Goal: Task Accomplishment & Management: Manage account settings

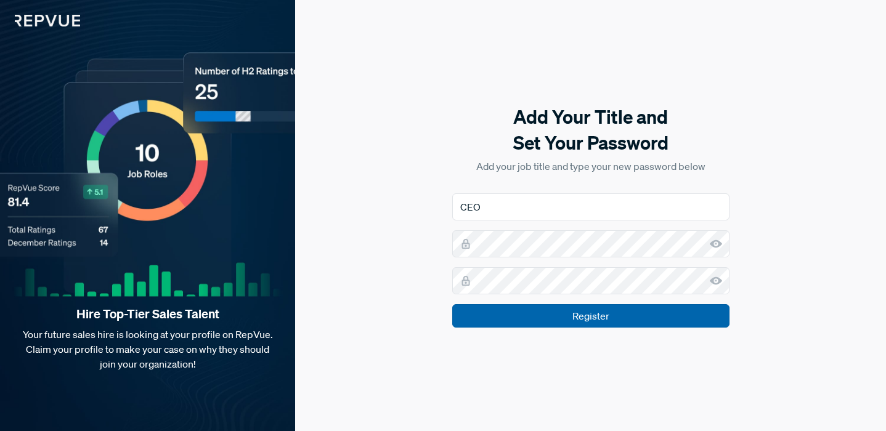
click at [600, 310] on input "Register" at bounding box center [590, 315] width 277 height 23
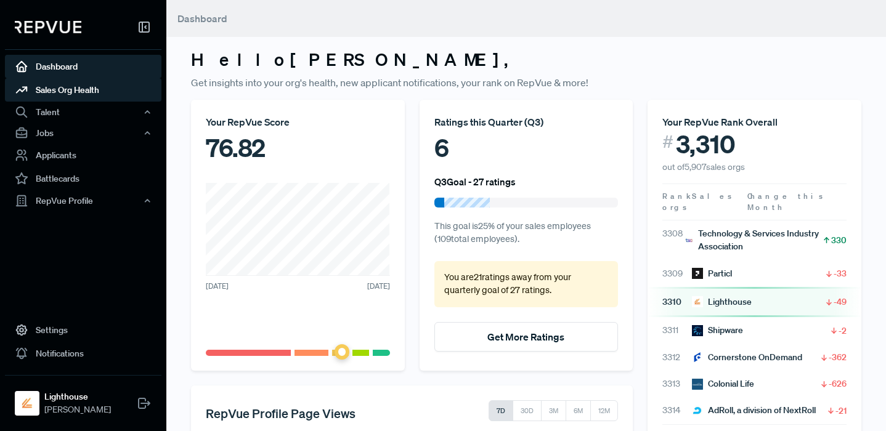
click at [91, 94] on link "Sales Org Health" at bounding box center [83, 89] width 157 height 23
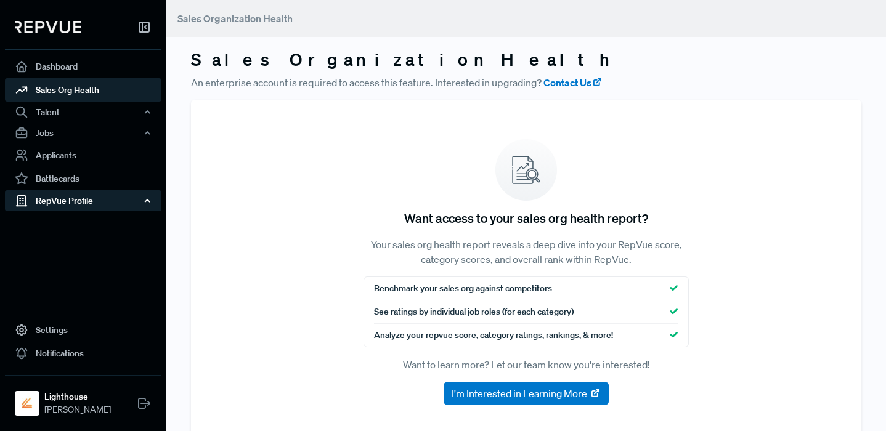
click at [86, 197] on div "RepVue Profile" at bounding box center [83, 200] width 157 height 21
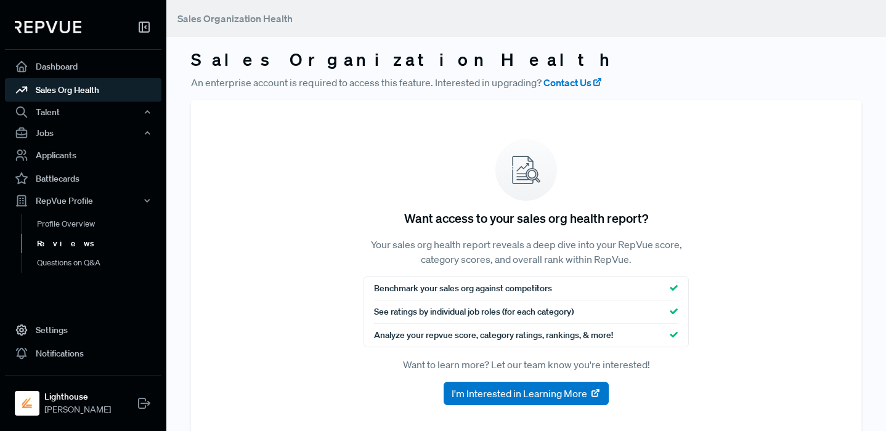
click at [73, 237] on link "Reviews" at bounding box center [100, 244] width 157 height 20
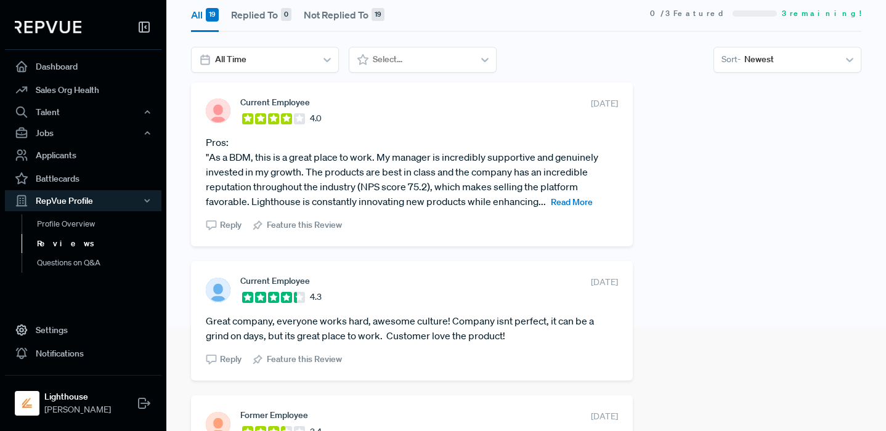
scroll to position [104, 0]
click at [583, 200] on span "Read More" at bounding box center [572, 201] width 42 height 11
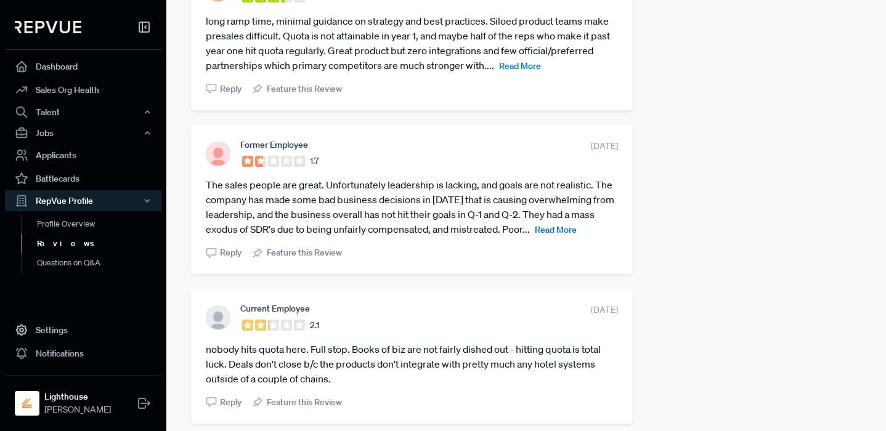
scroll to position [630, 0]
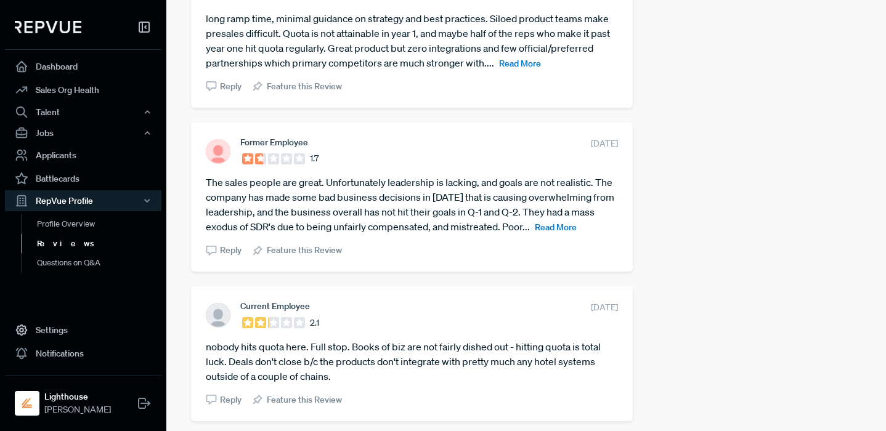
click at [570, 230] on span "Read More" at bounding box center [556, 227] width 42 height 11
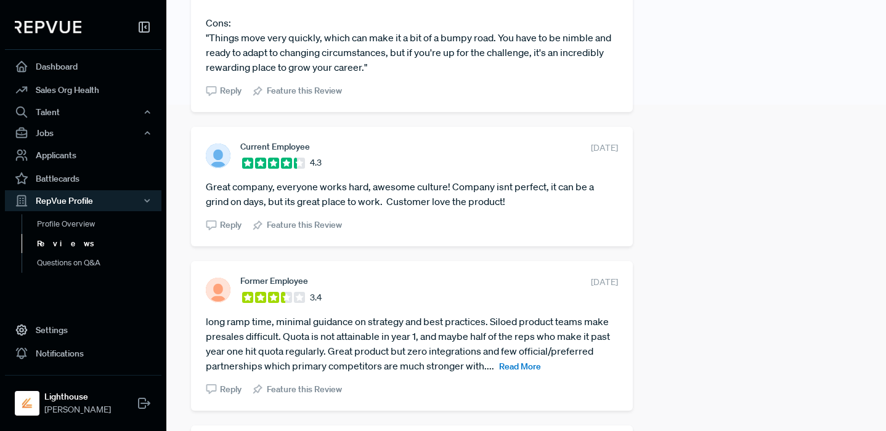
scroll to position [0, 0]
